Goal: Transaction & Acquisition: Purchase product/service

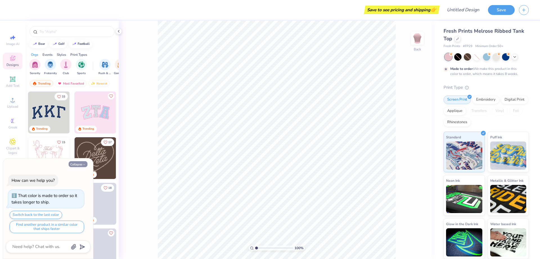
click at [82, 161] on button "Collapse" at bounding box center [78, 164] width 19 height 6
type textarea "x"
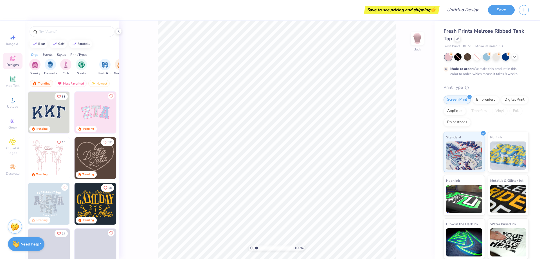
click at [104, 199] on img at bounding box center [96, 204] width 42 height 42
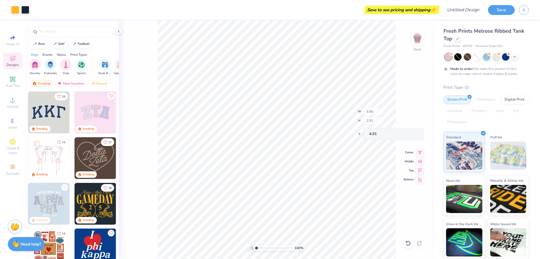
type input "5.14"
type input "4.12"
click at [447, 139] on span "Standard" at bounding box center [453, 136] width 15 height 6
click at [509, 145] on img at bounding box center [508, 155] width 36 height 28
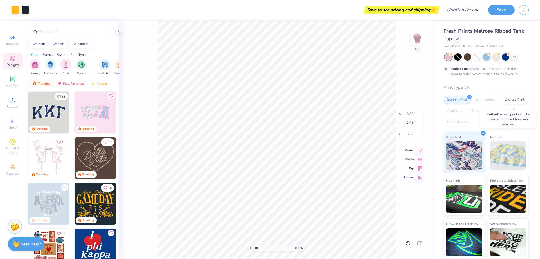
click at [509, 145] on img at bounding box center [508, 155] width 36 height 28
click at [89, 198] on img at bounding box center [96, 204] width 42 height 42
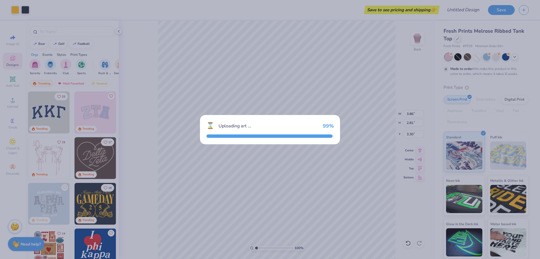
type input "7.10"
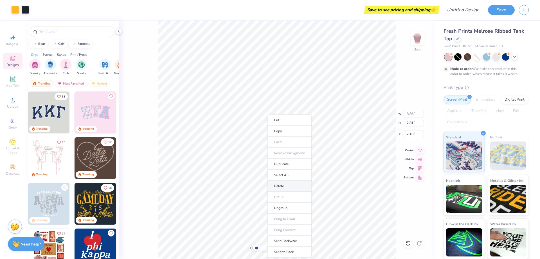
click at [291, 184] on li "Delete" at bounding box center [290, 185] width 44 height 11
click at [277, 169] on li "Delete" at bounding box center [287, 172] width 44 height 11
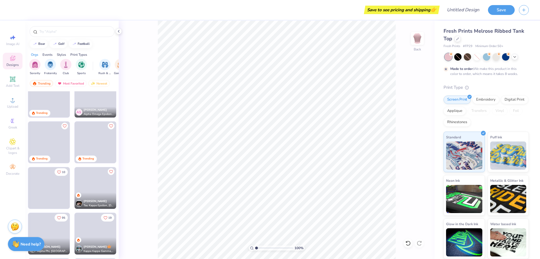
scroll to position [591, 0]
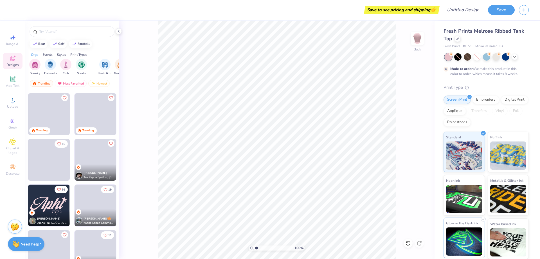
click at [468, 230] on img at bounding box center [464, 241] width 36 height 28
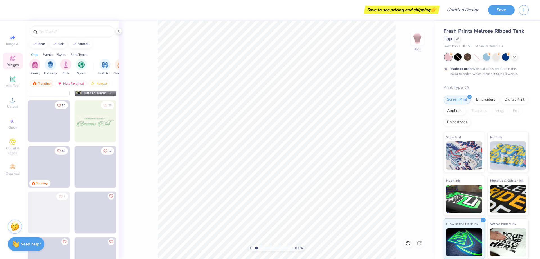
scroll to position [1871, 0]
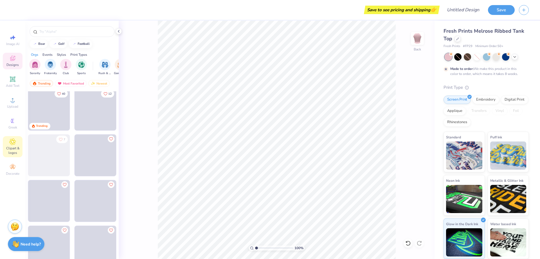
click at [8, 140] on div "Clipart & logos" at bounding box center [13, 146] width 20 height 21
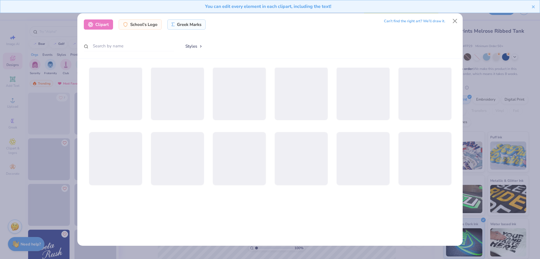
scroll to position [197, 0]
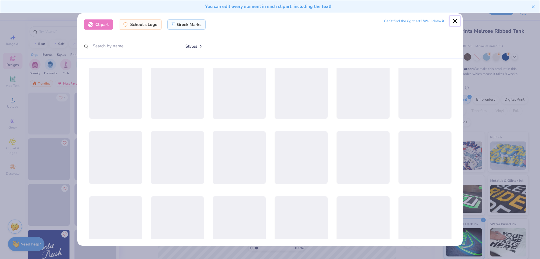
click at [455, 24] on button "Close" at bounding box center [455, 21] width 11 height 11
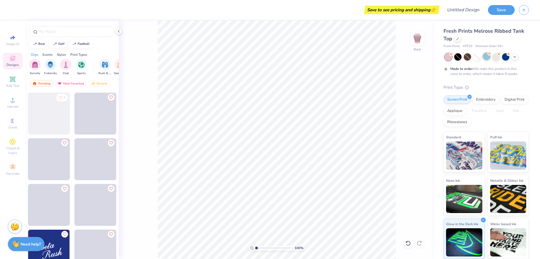
drag, startPoint x: 458, startPoint y: 57, endPoint x: 490, endPoint y: 57, distance: 31.8
click at [490, 57] on div at bounding box center [487, 56] width 84 height 7
click at [490, 57] on div at bounding box center [486, 56] width 7 height 7
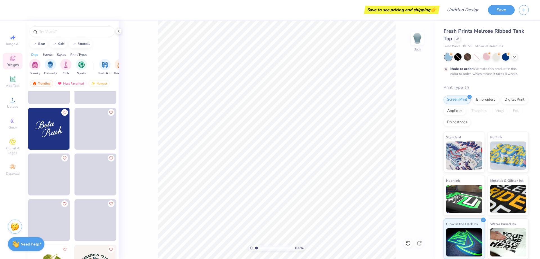
scroll to position [2054, 0]
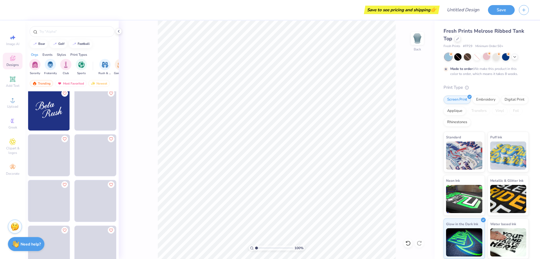
click at [45, 108] on img at bounding box center [49, 110] width 42 height 42
click at [415, 121] on input "4.87" at bounding box center [414, 123] width 20 height 8
click at [420, 177] on icon at bounding box center [420, 176] width 8 height 7
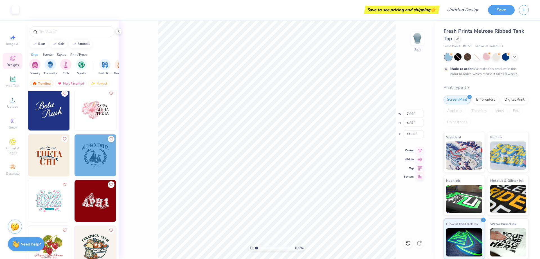
type input "11.63"
drag, startPoint x: 420, startPoint y: 177, endPoint x: 420, endPoint y: 188, distance: 11.0
click at [420, 188] on div "100 % Back W 7.92 7.92 " H 4.87 4.87 " Y 11.63 11.63 " Center [GEOGRAPHIC_DATA]" at bounding box center [277, 140] width 316 height 238
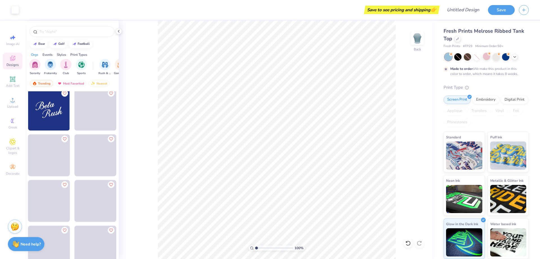
click at [420, 162] on div "100 % Back" at bounding box center [277, 140] width 316 height 238
click at [419, 146] on div "100 % Back W 7.92 7.92 " H 4.87 4.87 " Y 11.63 11.63 " Center [GEOGRAPHIC_DATA]" at bounding box center [277, 140] width 316 height 238
click at [420, 147] on div "100 % Back" at bounding box center [277, 140] width 316 height 238
click at [422, 149] on icon at bounding box center [420, 149] width 8 height 7
click at [418, 159] on icon at bounding box center [420, 158] width 8 height 7
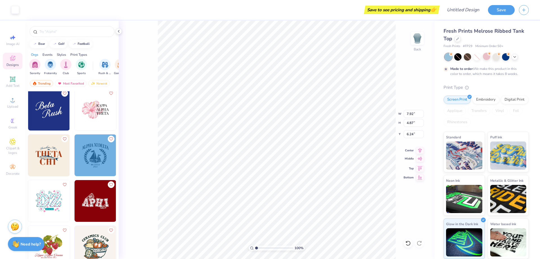
type input "6.06"
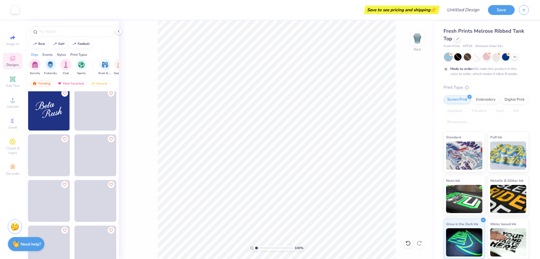
type input "1.19"
type textarea "x"
type input "2.6"
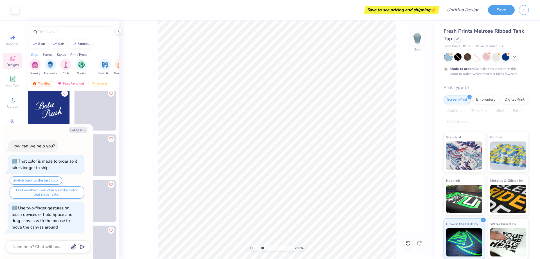
type textarea "x"
type input "1"
drag, startPoint x: 256, startPoint y: 247, endPoint x: 169, endPoint y: 245, distance: 87.2
click at [255, 245] on input "range" at bounding box center [274, 247] width 38 height 5
click at [37, 243] on textarea at bounding box center [40, 246] width 57 height 8
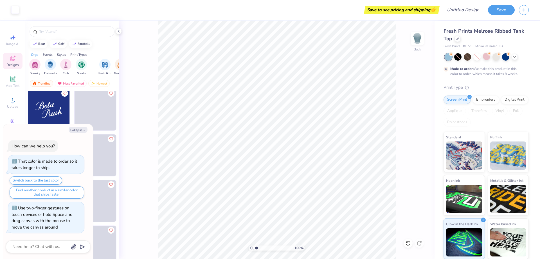
click at [42, 251] on div at bounding box center [48, 246] width 84 height 13
click at [47, 247] on textarea at bounding box center [40, 246] width 57 height 8
type textarea "x"
type textarea "o"
type textarea "x"
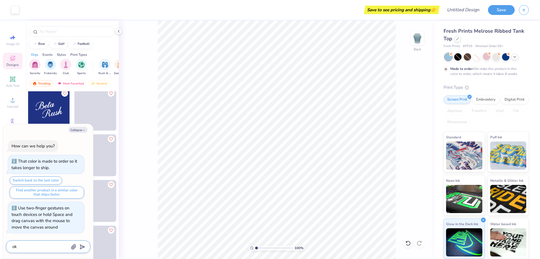
type textarea "ok"
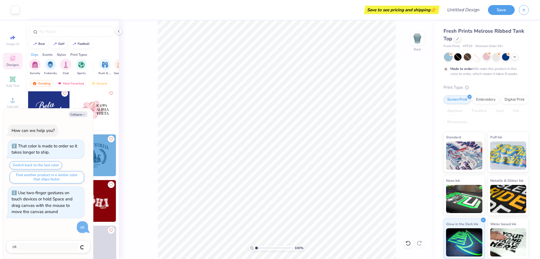
click at [78, 109] on div "Collapse How can we help you? That color is made to order so it takes longer to…" at bounding box center [48, 183] width 90 height 150
click at [76, 114] on button "Collapse" at bounding box center [78, 114] width 19 height 6
type textarea "x"
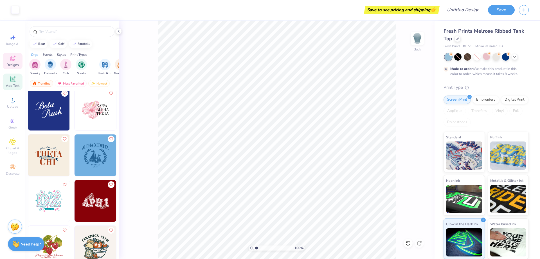
click at [6, 85] on span "Add Text" at bounding box center [13, 85] width 14 height 5
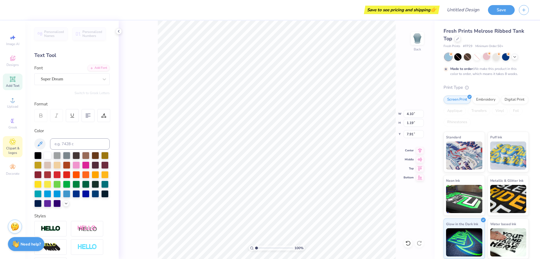
click at [13, 155] on div "Clipart & logos" at bounding box center [13, 146] width 20 height 21
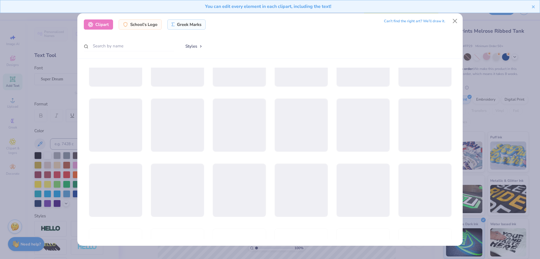
scroll to position [591, 0]
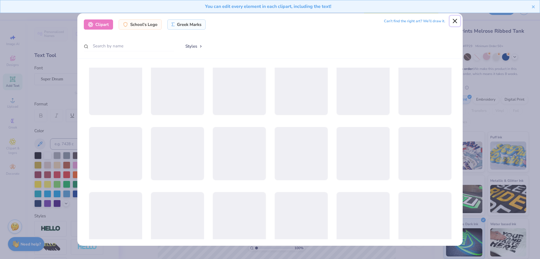
click at [454, 19] on button "Close" at bounding box center [455, 21] width 11 height 11
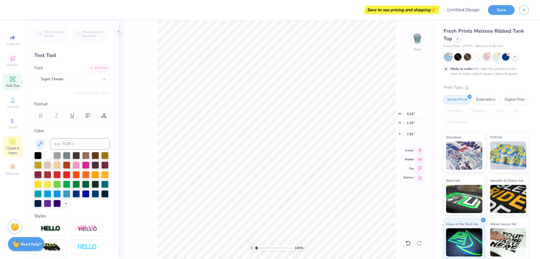
click at [13, 149] on span "Clipart & logos" at bounding box center [13, 150] width 20 height 9
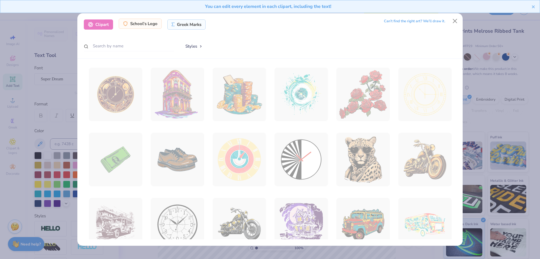
click at [152, 20] on div "School's Logo" at bounding box center [140, 24] width 43 height 10
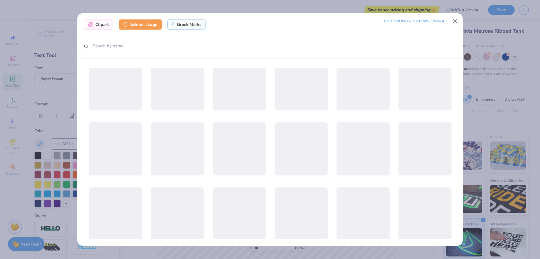
scroll to position [450, 0]
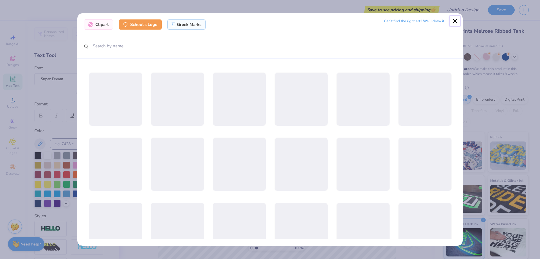
click at [452, 21] on button "Close" at bounding box center [455, 21] width 11 height 11
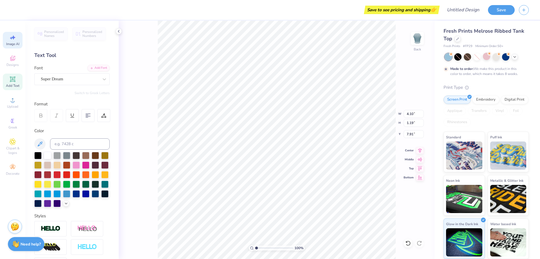
click at [14, 36] on icon at bounding box center [14, 37] width 4 height 4
select select "4"
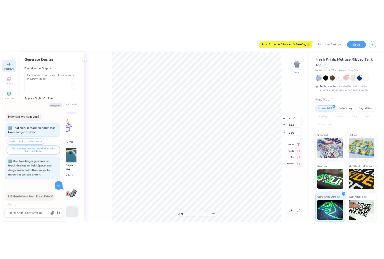
scroll to position [8, 0]
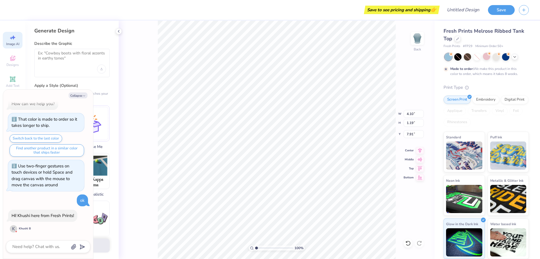
click at [54, 242] on div at bounding box center [48, 246] width 84 height 13
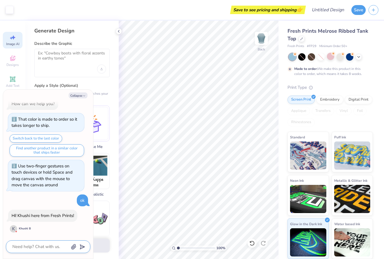
click at [47, 246] on textarea at bounding box center [40, 246] width 57 height 8
type textarea "x"
type textarea "e"
type textarea "x"
type textarea "ed"
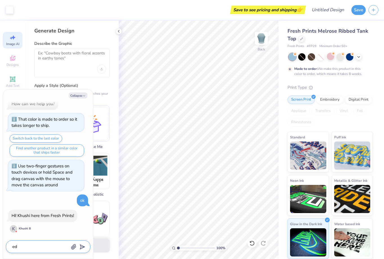
type textarea "x"
type textarea "[PERSON_NAME]"
type textarea "x"
type textarea "edws"
type textarea "x"
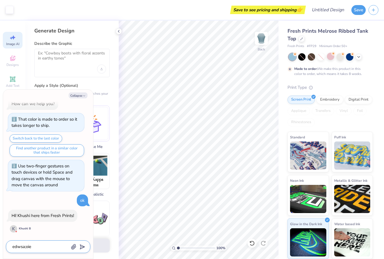
type textarea "edwsa;oiew"
type textarea "x"
type textarea "edwsa;oiewsoitws"
type textarea "x"
type textarea "edwsa;oiewsoitws8"
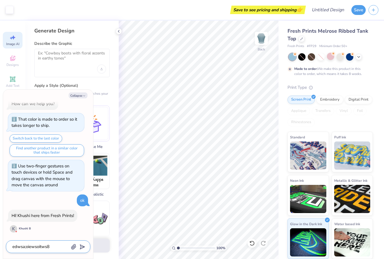
type textarea "x"
type textarea "edwsa;oiewsoitws8i"
type textarea "x"
type textarea "edwsa;oiewsoitws8ijo"
type textarea "x"
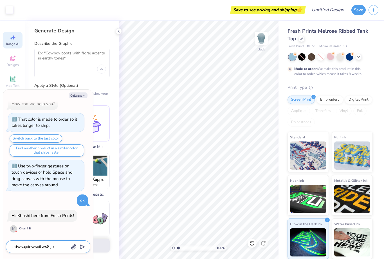
type textarea "edwsa;oiewsoitws8ijow"
type textarea "x"
type textarea "edwsa;oiewsoitws8ijowe"
type textarea "x"
type textarea "edwsa;oiewsoitws8ijowe8"
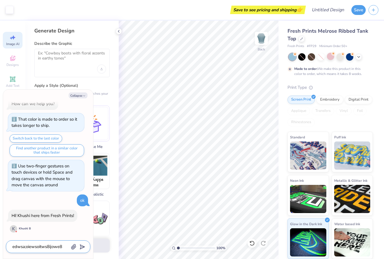
type textarea "x"
type textarea "edwsa;oiewsoitws8ijowe8o"
type textarea "x"
type textarea "edwsa;oiewsoitws8ijowe8oju"
type textarea "x"
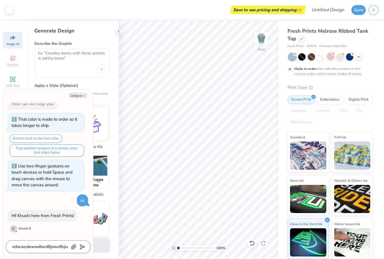
type textarea "edwsa;oiewsoitws8ijowe8oju"
type textarea "x"
type textarea "edwsa;oiewsoitws8ijowe8oju a"
type textarea "x"
type textarea "edwsa;oiewsoitws8ijowe8oju aq"
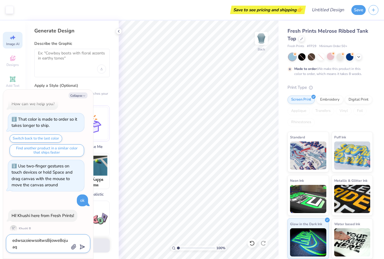
type textarea "x"
type textarea "edwsa;oiewsoitws8ijowe8oju a"
type textarea "x"
type textarea "edwsa;oiewsoitws8ijowe8oju"
type textarea "x"
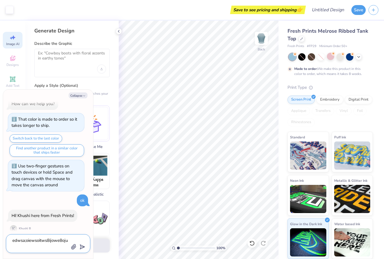
type textarea "edwsa;oiewsoitws8ijowe8oju"
type textarea "x"
type textarea "edwsa;oiewsoitws8ijowe8oj"
type textarea "x"
type textarea "edwsa;oiewsoitws8ijowe8o"
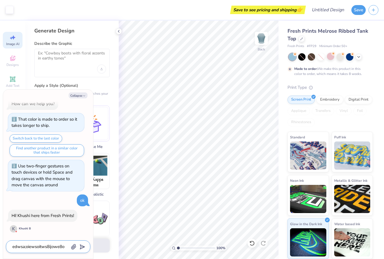
type textarea "x"
type textarea "edwsa;oiewsoitws8ijowe"
type textarea "x"
type textarea "edwsa;oiewsoitws8ijow"
type textarea "x"
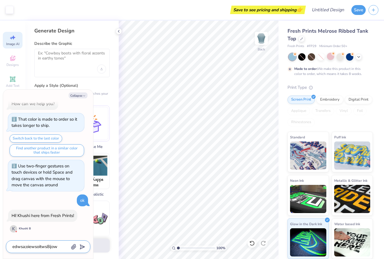
type textarea "edwsa;oiewsoitws8ijo"
type textarea "x"
type textarea "edwsa;oiewsoitws8ij"
type textarea "x"
type textarea "edwsa;oiewsoitws8i"
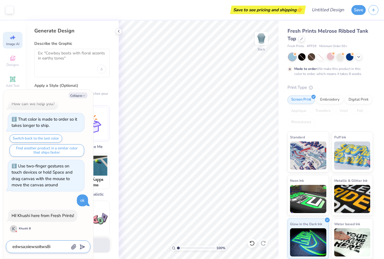
type textarea "x"
type textarea "edwsa;oiewsoitw"
type textarea "x"
type textarea "edwsa;oiewsoit"
type textarea "x"
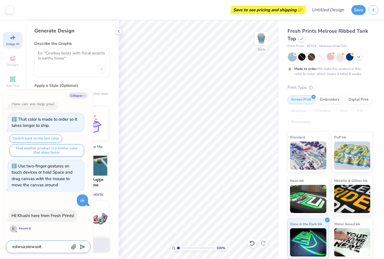
type textarea "edwsa;oiewsoi"
type textarea "x"
type textarea "edwsa;oiewso"
type textarea "x"
type textarea "edwsa;oiews"
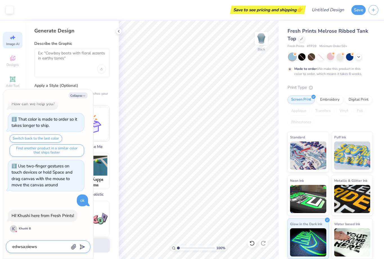
type textarea "x"
type textarea "edwsa;oiew"
type textarea "x"
type textarea "edwsa;oie"
type textarea "x"
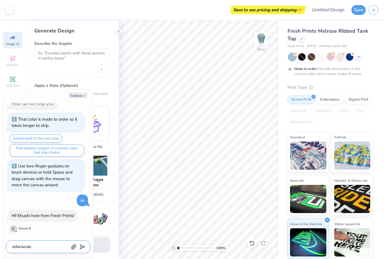
type textarea "edwsa;oi"
type textarea "x"
type textarea "edwsa;o"
type textarea "x"
type textarea "edwsa;"
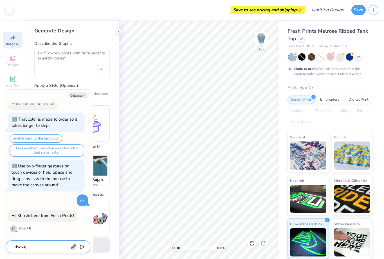
type textarea "x"
type textarea "edwsa"
type textarea "x"
type textarea "edws"
type textarea "x"
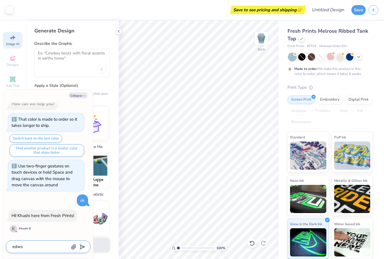
type textarea "[PERSON_NAME]"
type textarea "x"
type textarea "ed"
type textarea "x"
type textarea "e"
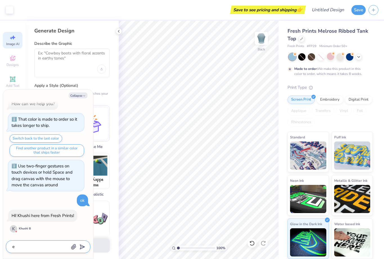
type textarea "x"
type textarea "w"
type textarea "x"
type textarea "wh"
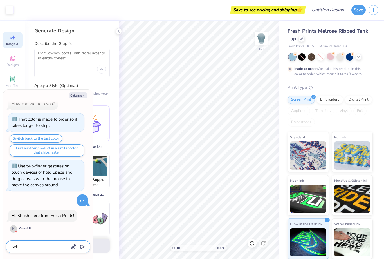
type textarea "x"
type textarea "wha"
type textarea "x"
type textarea "what"
type textarea "x"
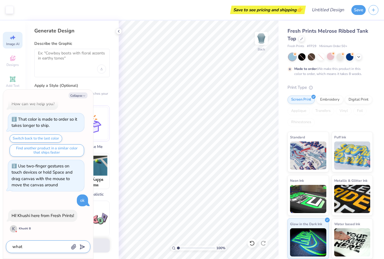
type textarea "what"
type textarea "x"
type textarea "what d"
type textarea "x"
type textarea "what do"
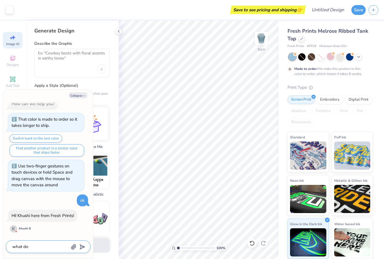
type textarea "x"
type textarea "what dop"
type textarea "x"
type textarea "what do"
type textarea "x"
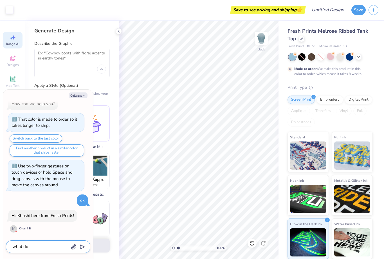
type textarea "what do"
type textarea "x"
type textarea "what do i"
type textarea "x"
type textarea "what do i"
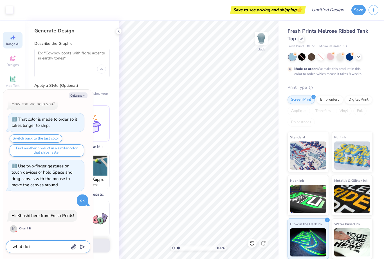
type textarea "x"
type textarea "what do i d"
type textarea "x"
type textarea "what do i do"
type textarea "x"
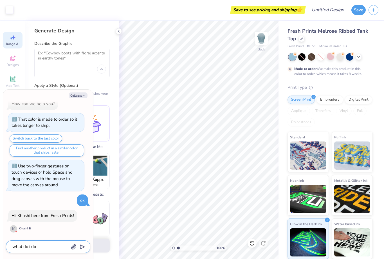
type textarea "what do i do"
type textarea "x"
type textarea "what do i do w"
type textarea "x"
type textarea "what do i do wh"
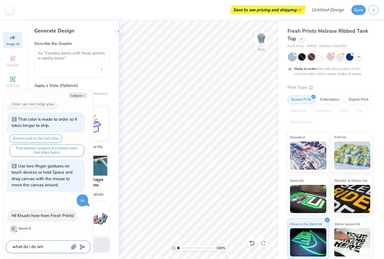
type textarea "x"
type textarea "what do i do whe"
type textarea "x"
type textarea "what do i do when"
type textarea "x"
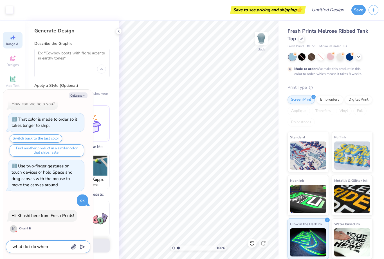
type textarea "what do i do when"
type textarea "x"
type textarea "what do i do when i"
type textarea "x"
type textarea "what do i do when i'"
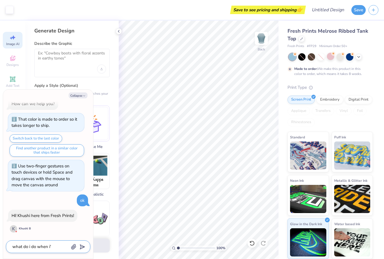
type textarea "x"
type textarea "what do i do when i'm"
type textarea "x"
type textarea "what do i do when i'm"
type textarea "x"
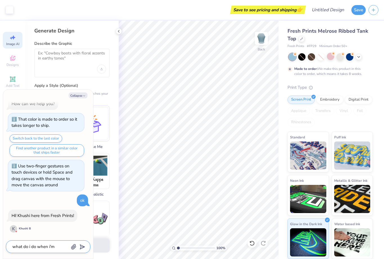
type textarea "what do i do when i'm d"
type textarea "x"
type textarea "what do i do when i'm de"
type textarea "x"
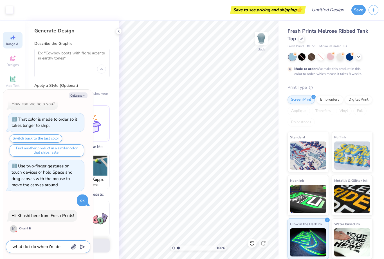
type textarea "what do i do when i'm deo"
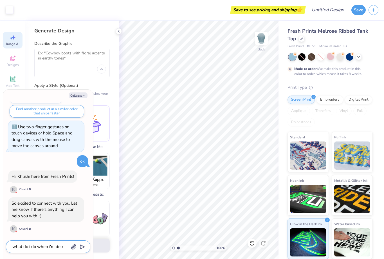
type textarea "x"
type textarea "what do i do when i'm deou"
type textarea "x"
type textarea "what do i do when i'm deoun"
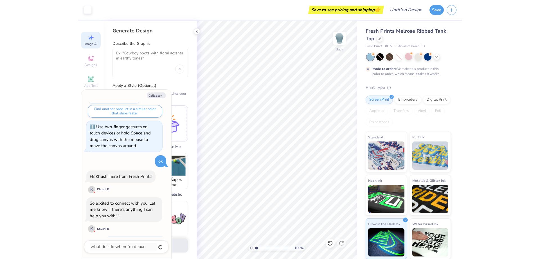
scroll to position [62, 0]
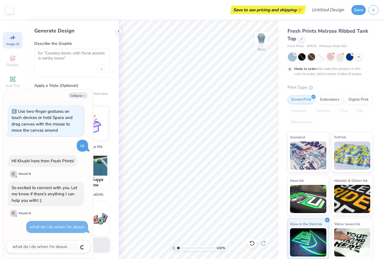
type textarea "x"
click at [119, 31] on icon at bounding box center [118, 31] width 5 height 5
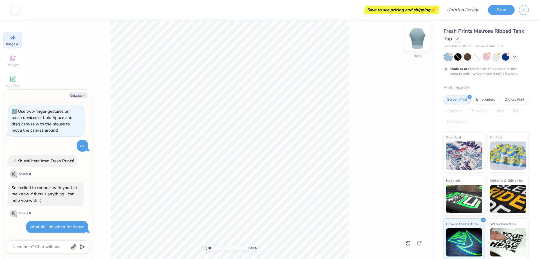
click at [415, 35] on img at bounding box center [417, 38] width 23 height 23
click at [415, 35] on div "Almost there" at bounding box center [282, 140] width 515 height 238
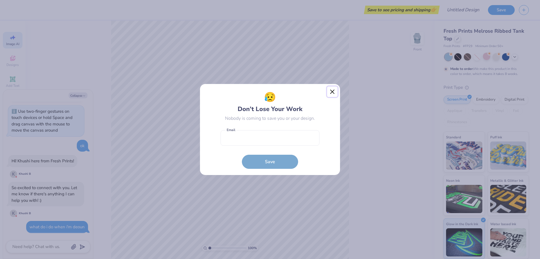
click at [331, 92] on button "Close" at bounding box center [332, 91] width 11 height 11
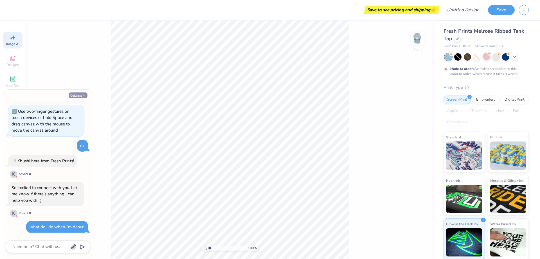
click at [82, 94] on icon "button" at bounding box center [83, 95] width 3 height 3
type textarea "x"
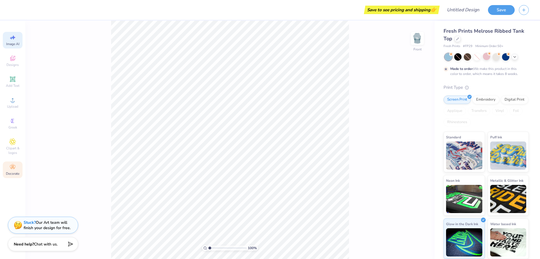
click at [16, 168] on div "Decorate" at bounding box center [13, 169] width 20 height 17
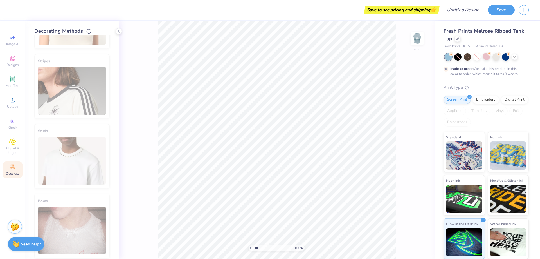
scroll to position [269, 0]
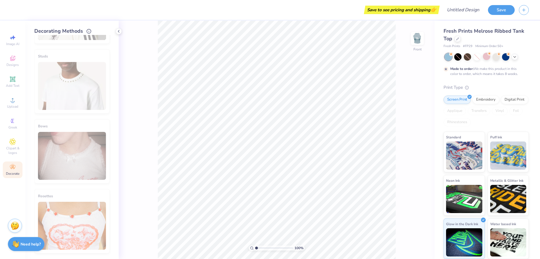
click at [14, 224] on img at bounding box center [15, 225] width 8 height 8
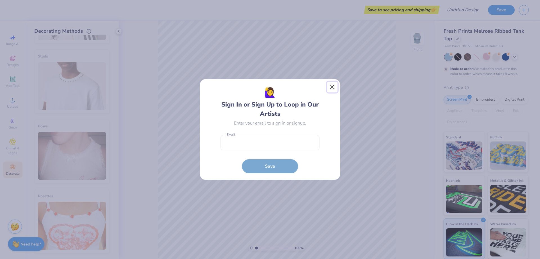
click at [333, 90] on button "Close" at bounding box center [332, 87] width 11 height 11
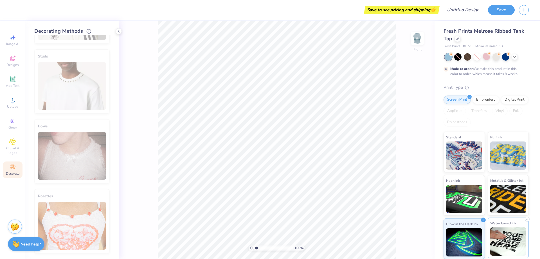
click at [515, 247] on img at bounding box center [508, 241] width 36 height 28
click at [462, 235] on img at bounding box center [464, 242] width 36 height 28
click at [15, 122] on icon at bounding box center [12, 120] width 7 height 7
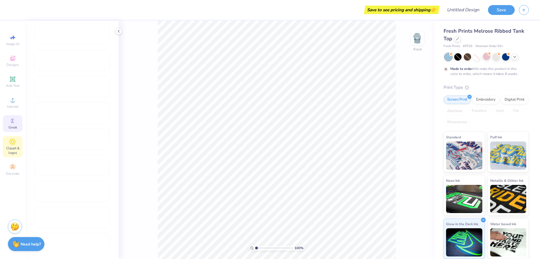
scroll to position [252, 0]
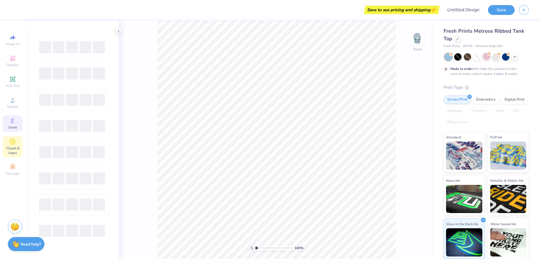
click at [8, 145] on div "Clipart & logos" at bounding box center [13, 146] width 20 height 21
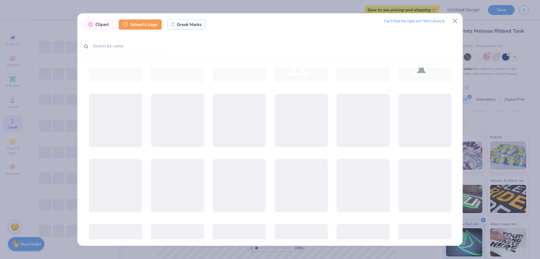
scroll to position [760, 0]
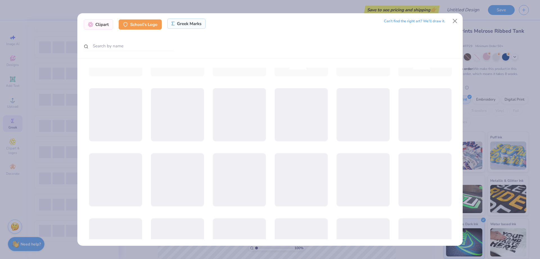
click at [184, 28] on div "Greek Marks" at bounding box center [186, 24] width 39 height 10
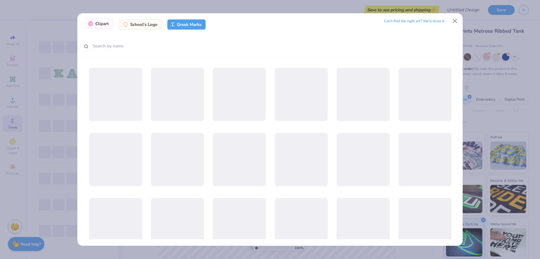
click at [100, 23] on div "Clipart" at bounding box center [98, 24] width 29 height 10
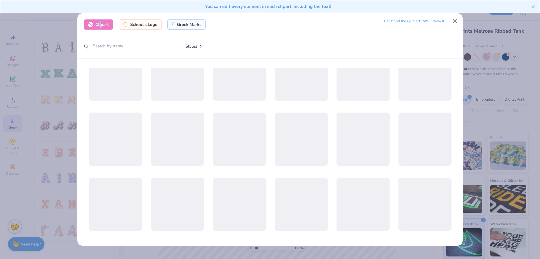
scroll to position [1209, 0]
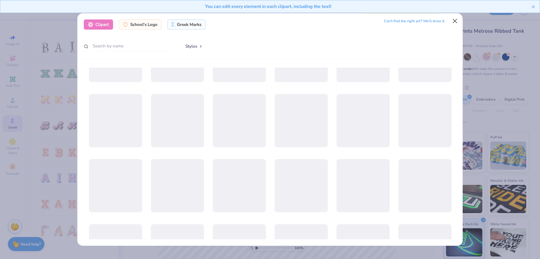
drag, startPoint x: 461, startPoint y: 21, endPoint x: 458, endPoint y: 23, distance: 3.3
click at [460, 22] on div "Clipart School's Logo Greek Marks Can’t find the right art? We’ll draw it. Styl…" at bounding box center [269, 35] width 385 height 45
click at [454, 25] on button "Close" at bounding box center [455, 21] width 11 height 11
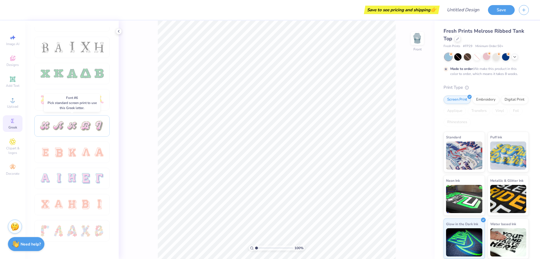
click at [57, 130] on div at bounding box center [59, 126] width 12 height 12
click at [207, 120] on div "Save to see pricing and shipping 👉 Design Title Save Image AI Designs Add Text …" at bounding box center [270, 129] width 540 height 259
click at [49, 174] on div at bounding box center [45, 178] width 12 height 12
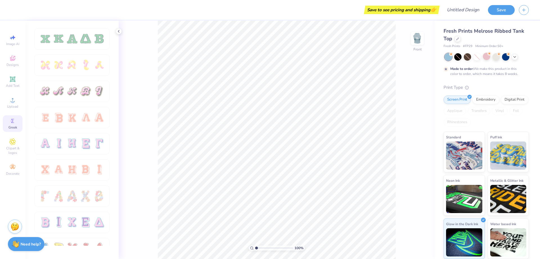
scroll to position [365, 0]
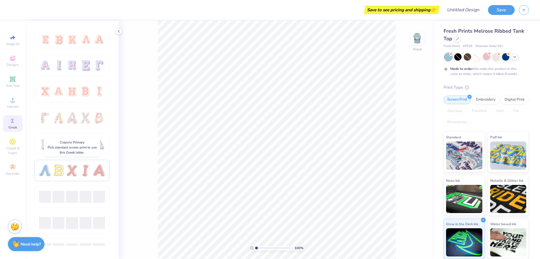
click at [83, 170] on div at bounding box center [86, 170] width 12 height 12
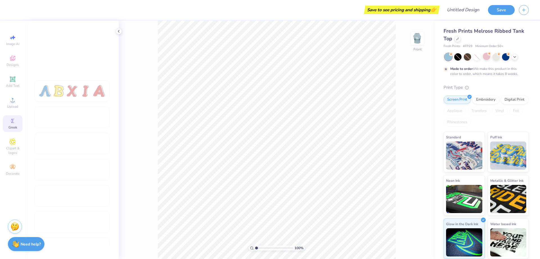
scroll to position [534, 0]
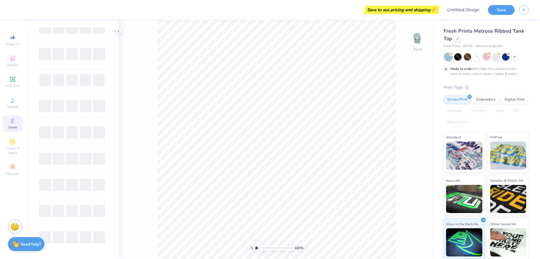
click at [91, 146] on div at bounding box center [71, 135] width 75 height 26
click at [100, 132] on span at bounding box center [99, 132] width 12 height 12
drag, startPoint x: 70, startPoint y: 113, endPoint x: 122, endPoint y: 116, distance: 52.1
click at [122, 116] on div "Save to see pricing and shipping 👉 Design Title Save Image AI Designs Add Text …" at bounding box center [270, 129] width 540 height 259
click at [58, 164] on div at bounding box center [59, 158] width 12 height 12
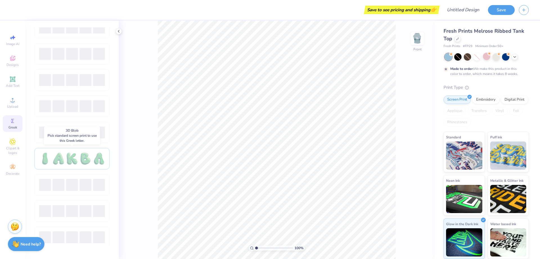
click at [60, 160] on div at bounding box center [59, 158] width 12 height 12
drag, startPoint x: 60, startPoint y: 160, endPoint x: 61, endPoint y: 177, distance: 17.8
click at [61, 177] on div at bounding box center [71, 50] width 75 height 1113
